Goal: Information Seeking & Learning: Get advice/opinions

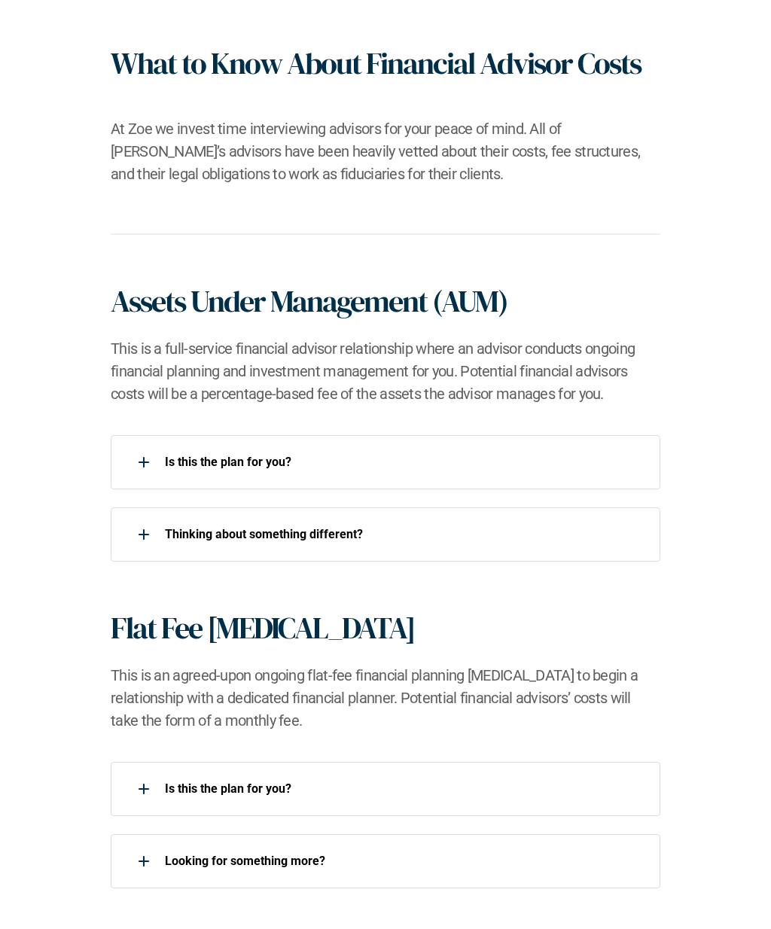
scroll to position [981, 0]
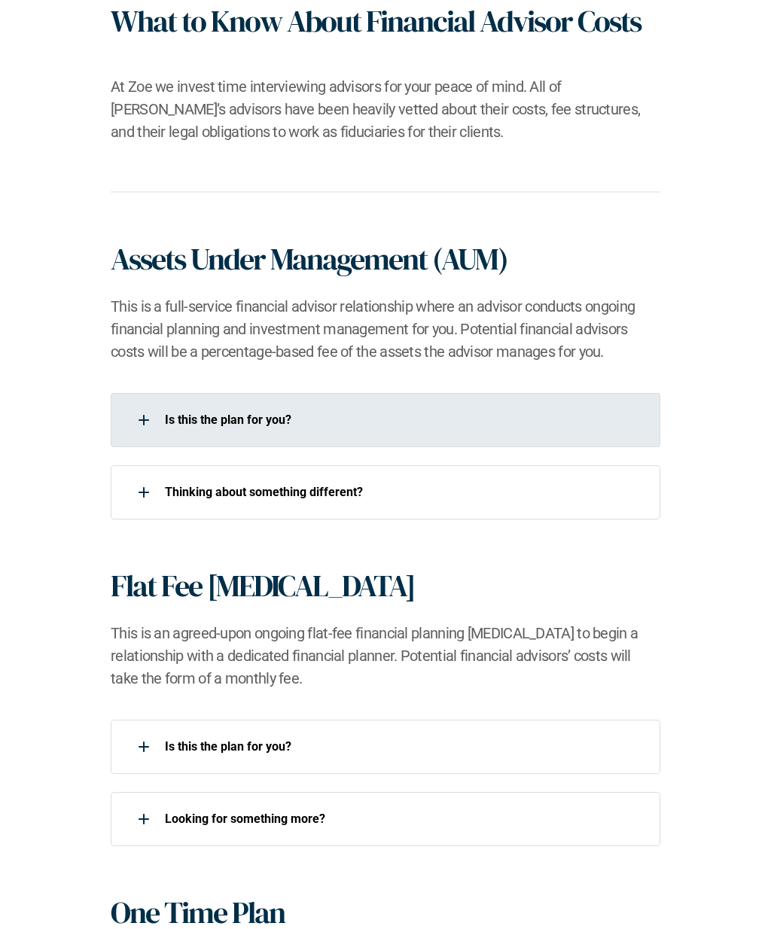
click at [142, 425] on div at bounding box center [144, 420] width 30 height 30
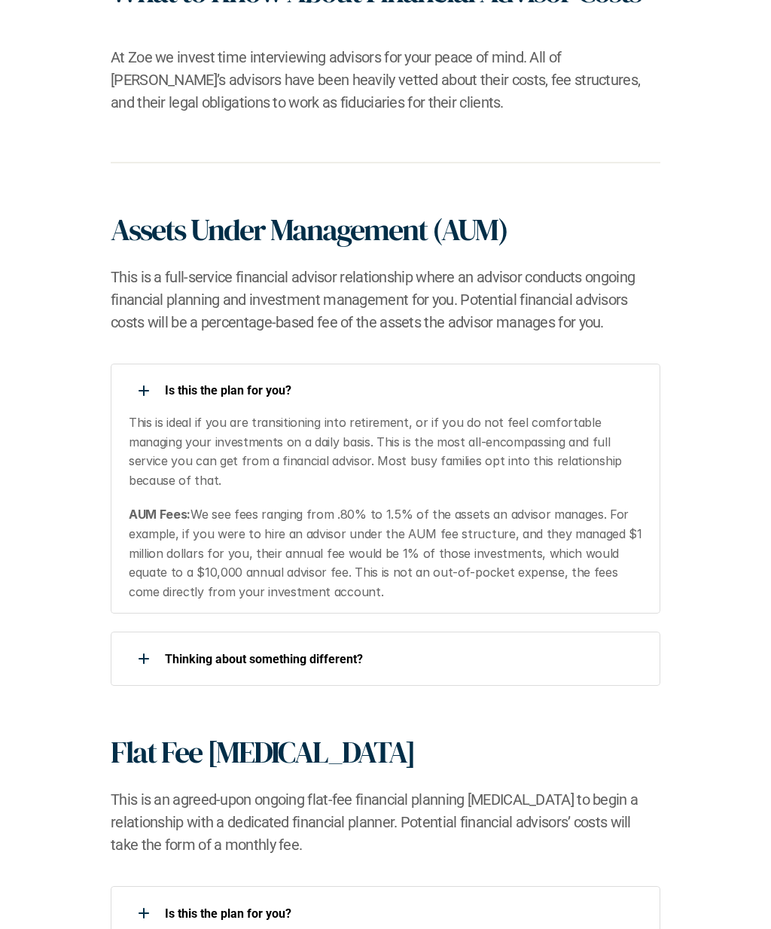
scroll to position [1011, 0]
click at [305, 652] on p "​Thinking about something different?​" at bounding box center [403, 659] width 477 height 14
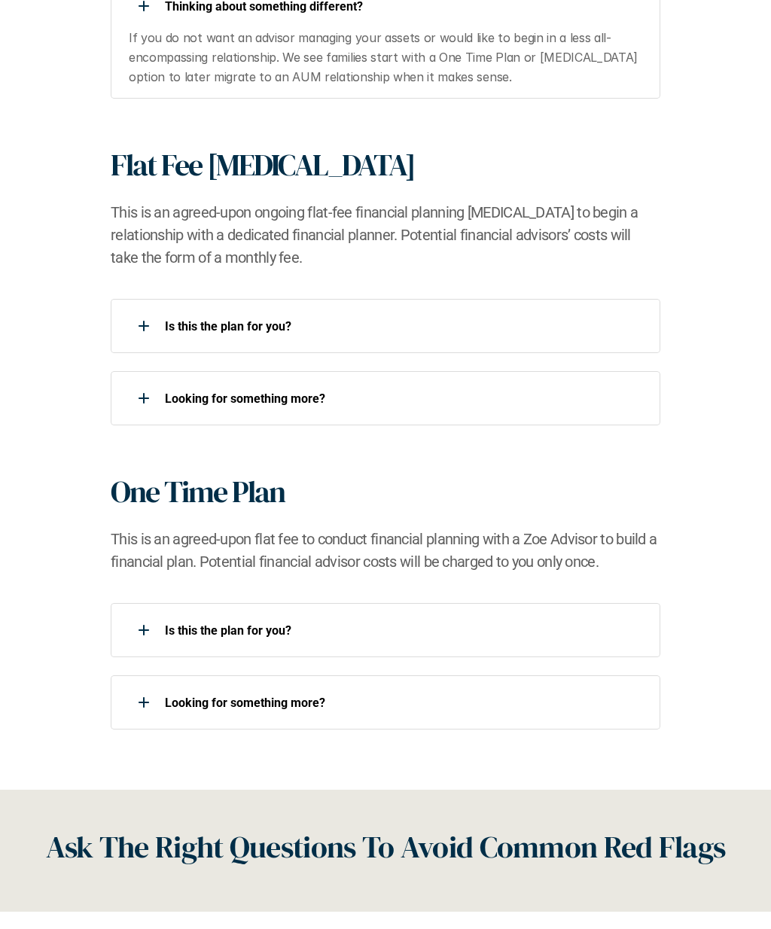
scroll to position [1663, 0]
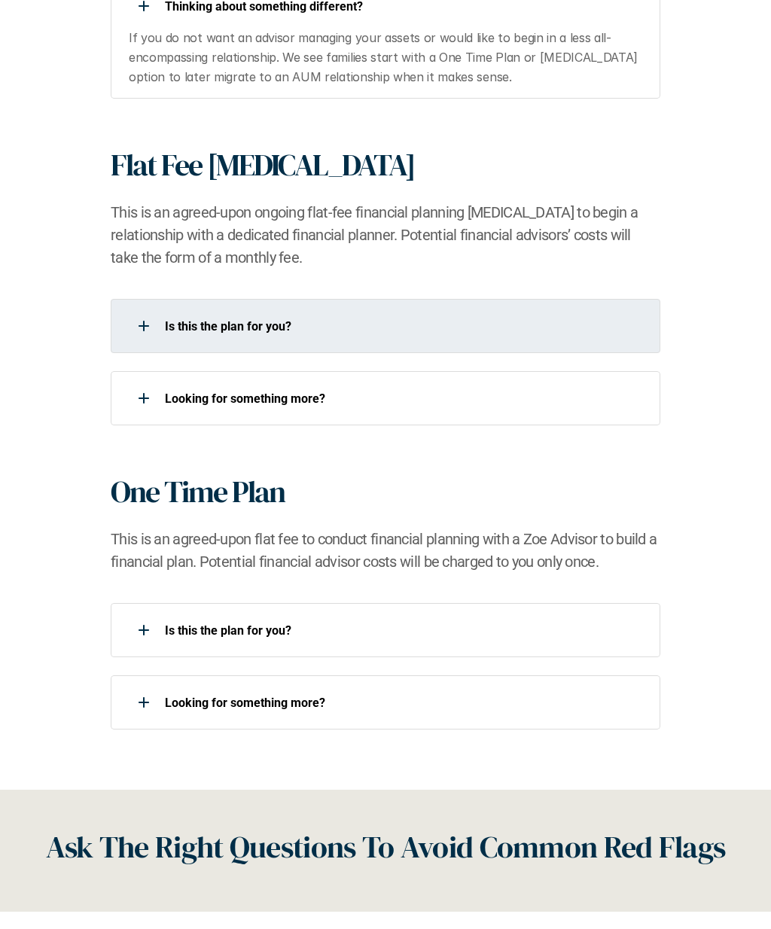
click at [286, 312] on div "Is this the plan for you?​" at bounding box center [376, 326] width 531 height 30
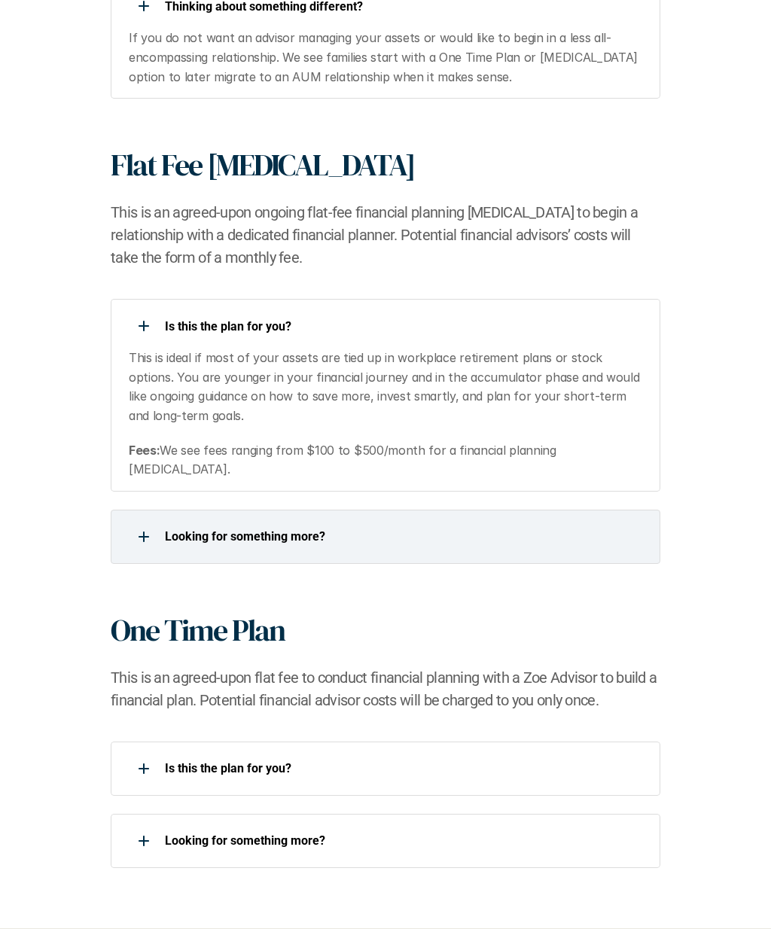
click at [268, 529] on p "Looking for something more?​" at bounding box center [403, 536] width 477 height 14
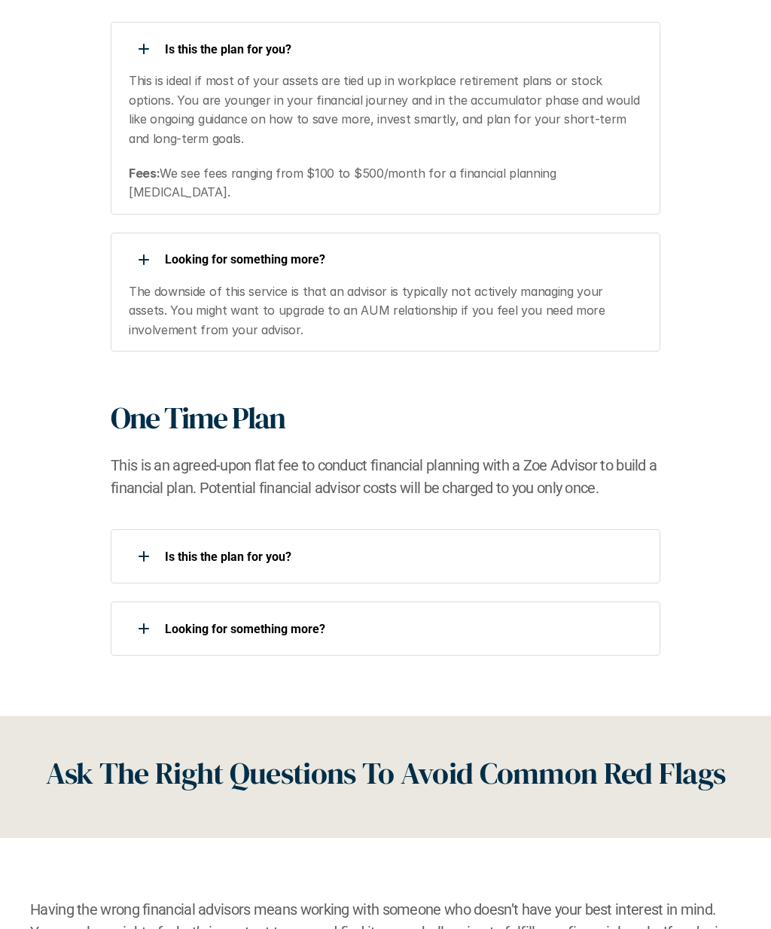
scroll to position [1942, 0]
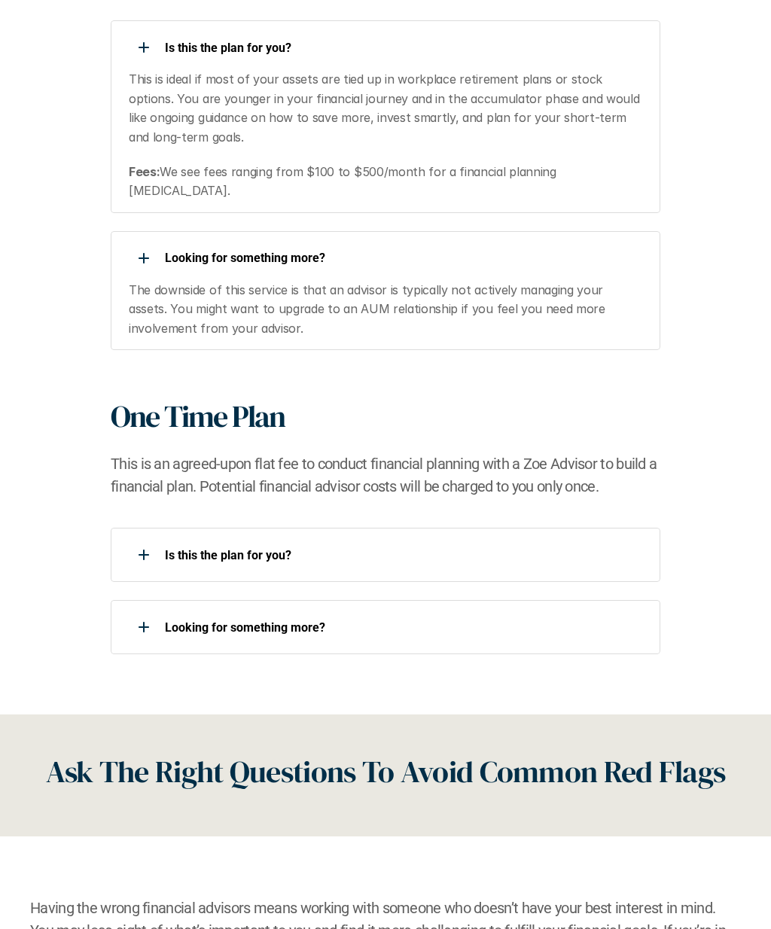
click at [241, 548] on p "Is this the plan for you?​" at bounding box center [403, 555] width 477 height 14
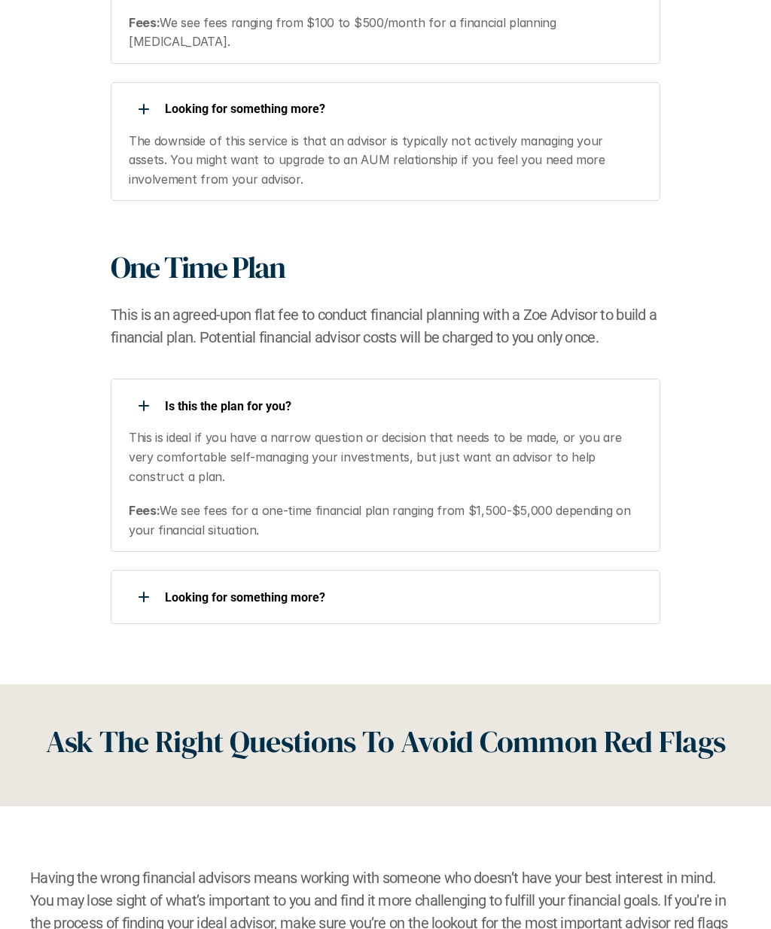
scroll to position [2091, 0]
click at [259, 590] on p "Looking for something more?​" at bounding box center [403, 597] width 477 height 14
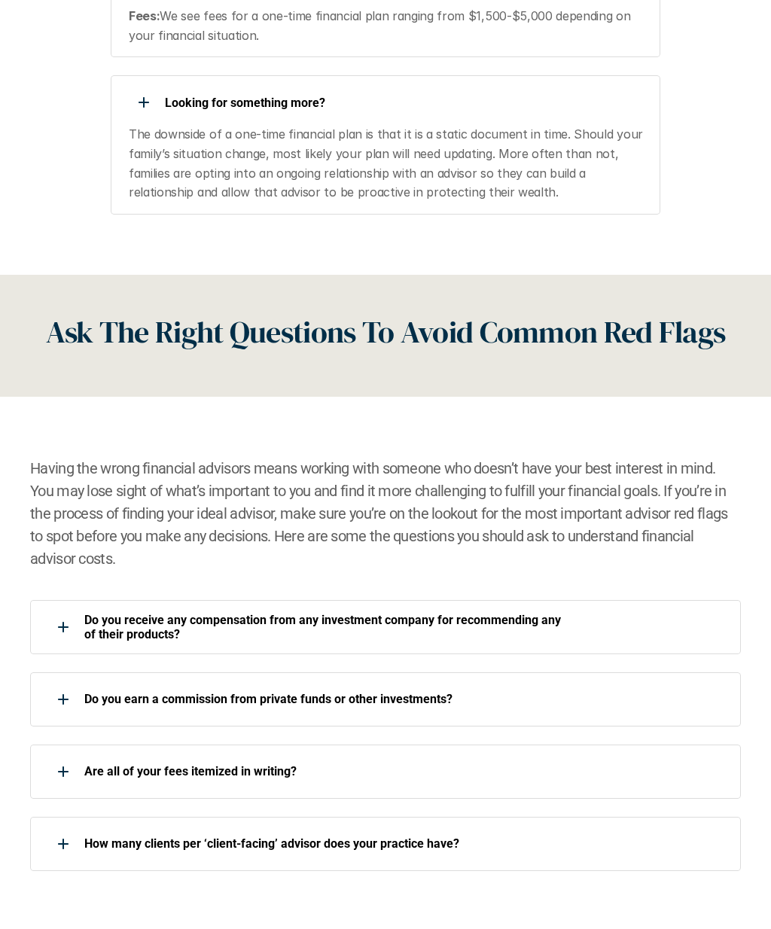
scroll to position [2585, 0]
click at [467, 613] on p "Do you receive any compensation from any investment company for recommending an…" at bounding box center [322, 627] width 477 height 29
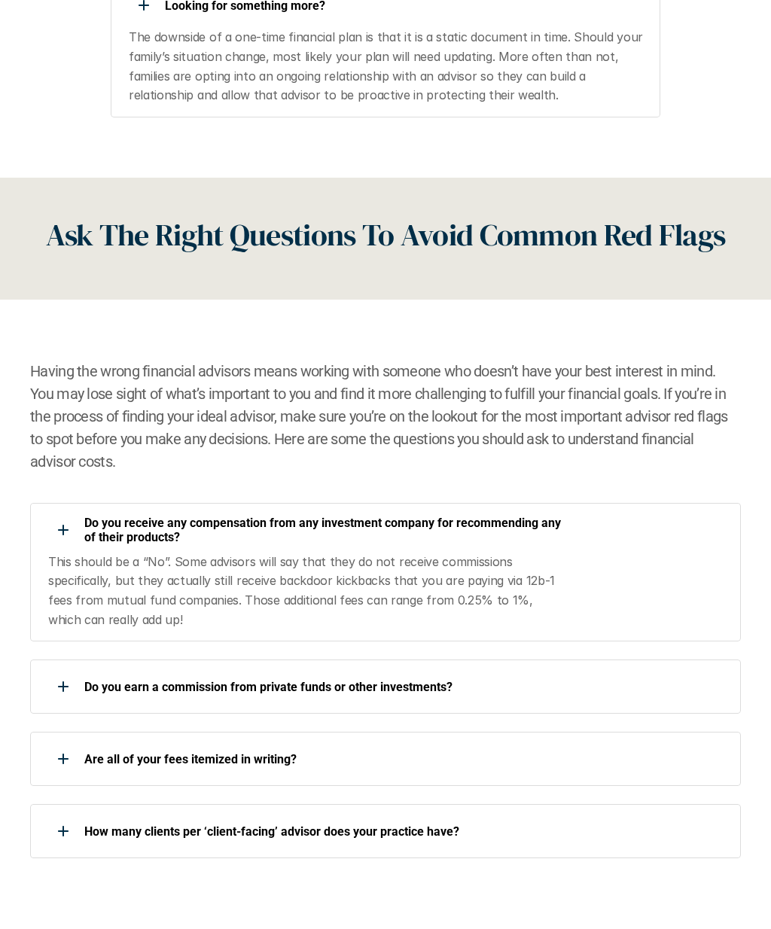
scroll to position [2682, 0]
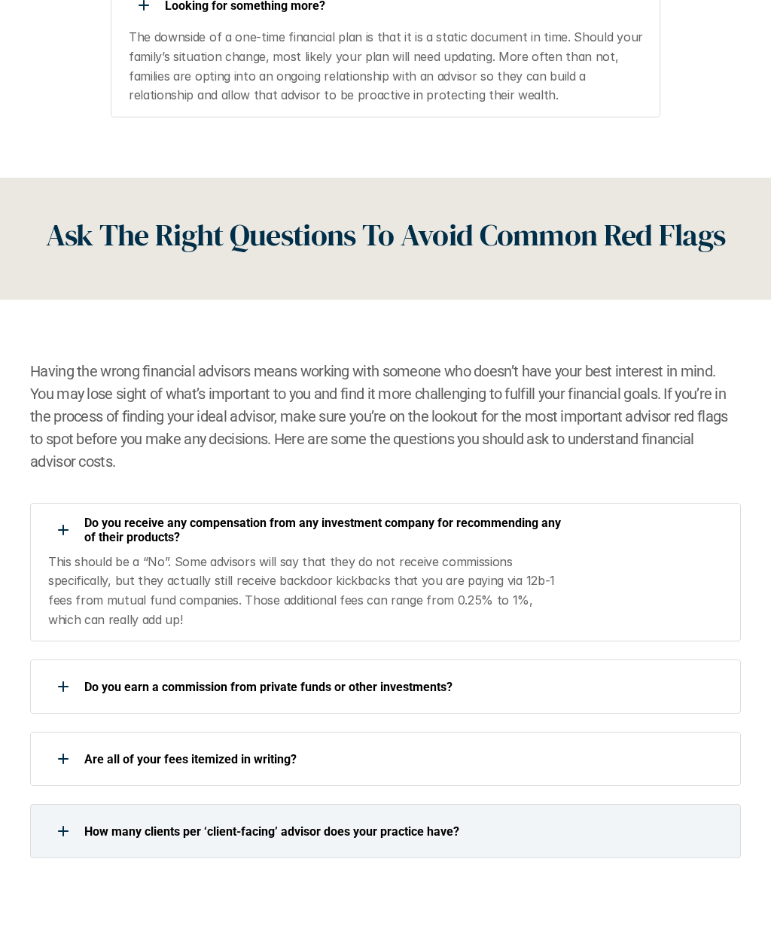
click at [389, 816] on div "How many clients per ‘client-facing’ advisor does your practice have?" at bounding box center [295, 831] width 531 height 30
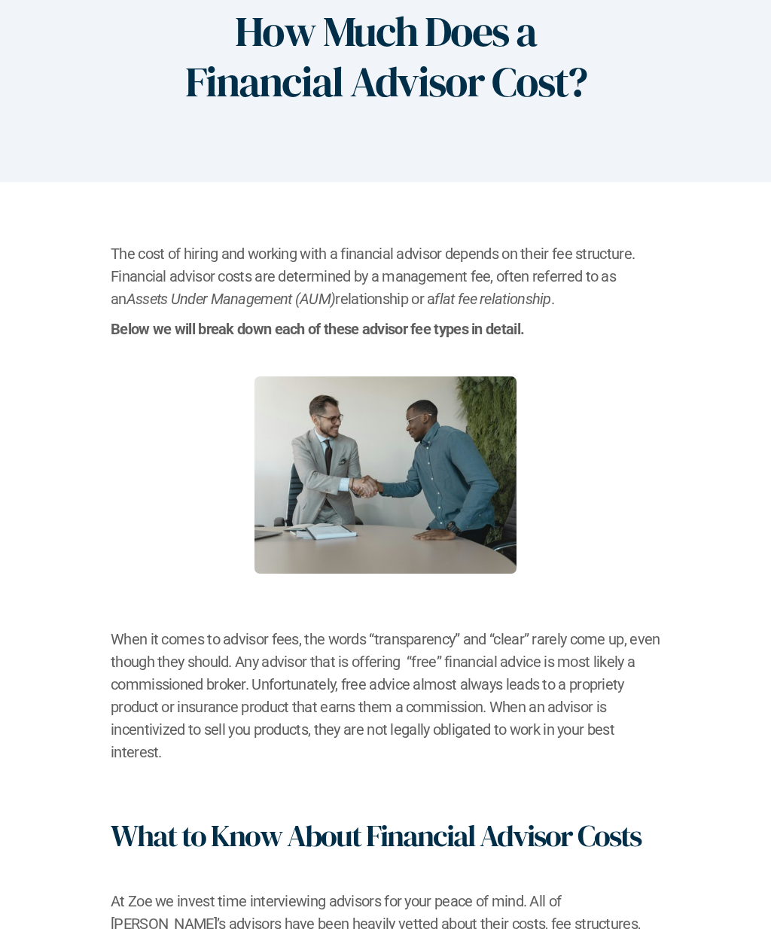
scroll to position [0, 0]
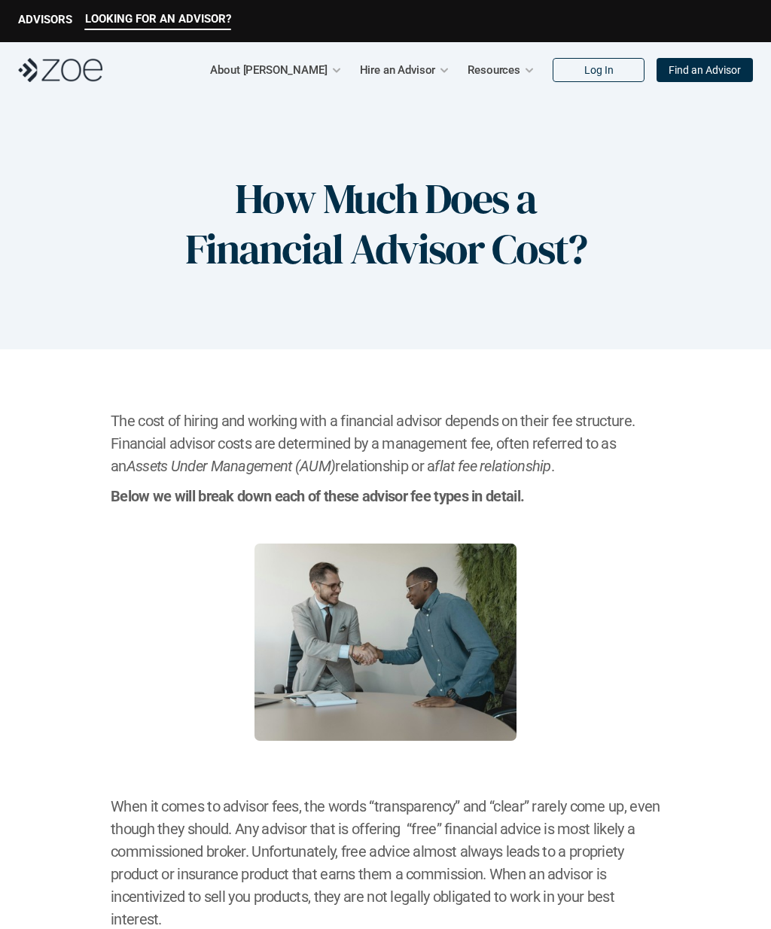
click at [144, 21] on p "LOOKING FOR AN ADVISOR?" at bounding box center [158, 19] width 146 height 14
click at [56, 22] on p "ADVISORS" at bounding box center [45, 20] width 54 height 14
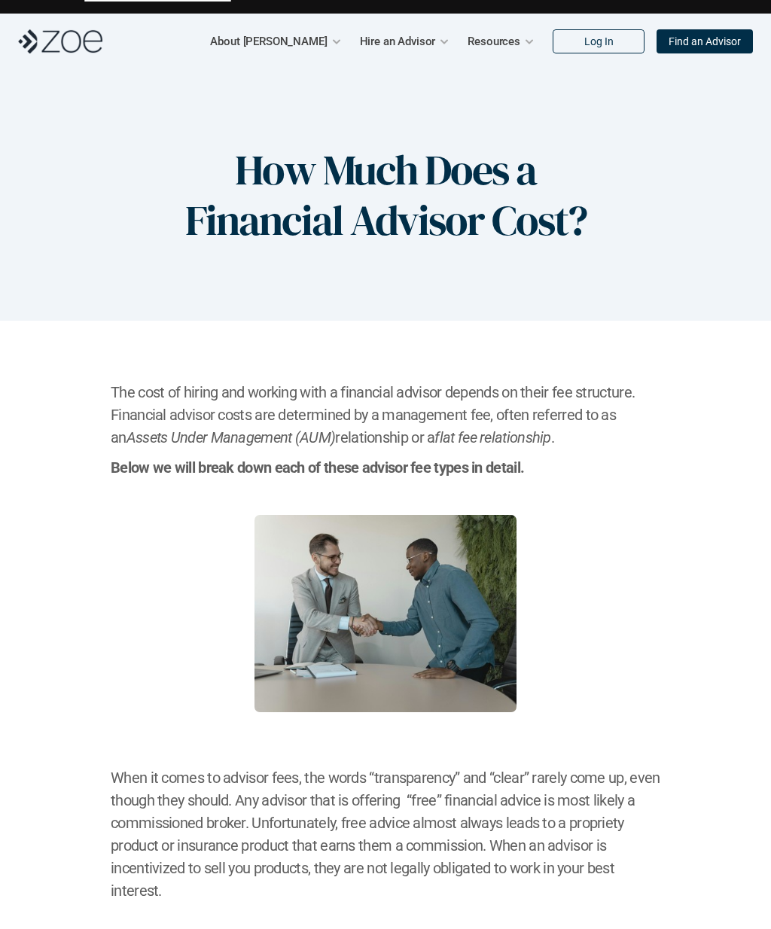
click at [710, 36] on p "Find an Advisor" at bounding box center [704, 41] width 72 height 13
